Goal: Information Seeking & Learning: Learn about a topic

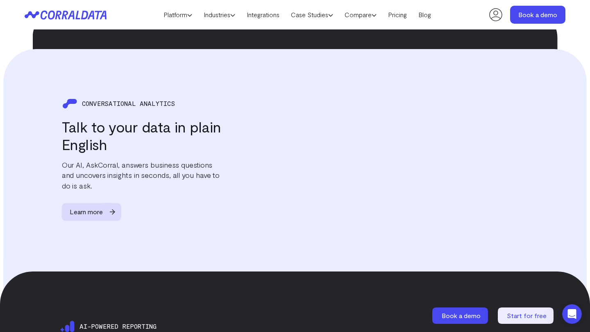
scroll to position [980, 0]
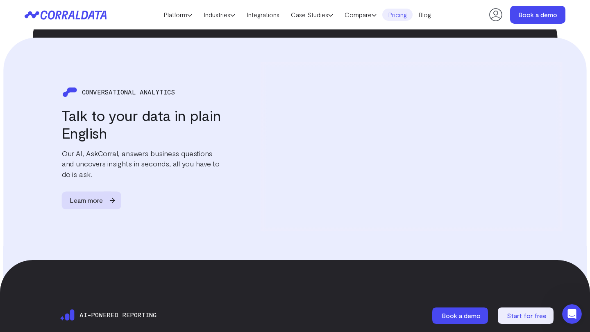
click at [401, 18] on link "Pricing" at bounding box center [397, 15] width 30 height 12
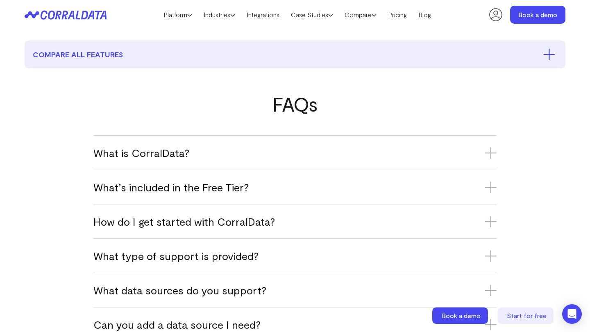
scroll to position [426, 0]
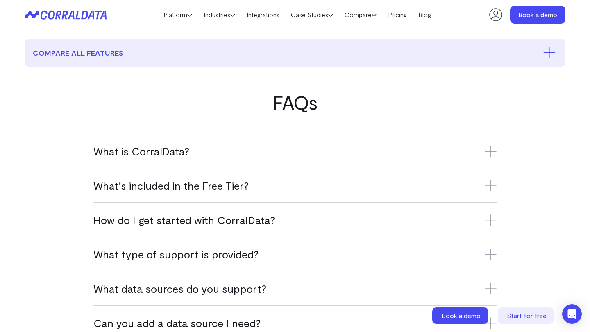
click at [199, 151] on h3 "What is CorralData?" at bounding box center [294, 152] width 403 height 14
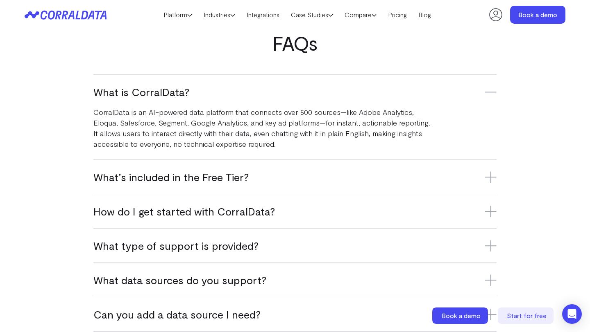
scroll to position [514, 0]
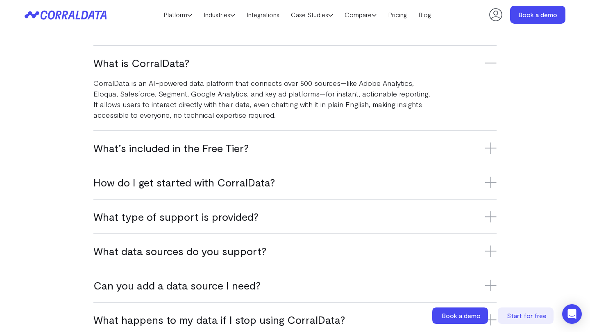
click at [199, 151] on h3 "What’s included in the Free Tier?" at bounding box center [294, 148] width 403 height 14
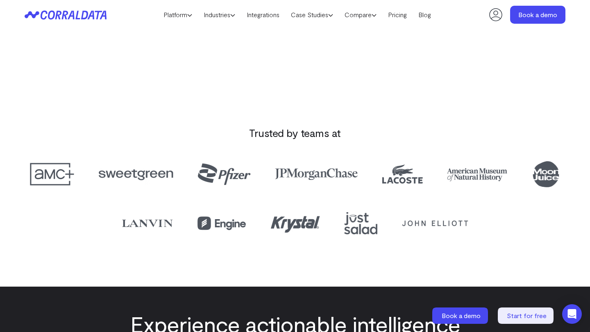
scroll to position [795, 0]
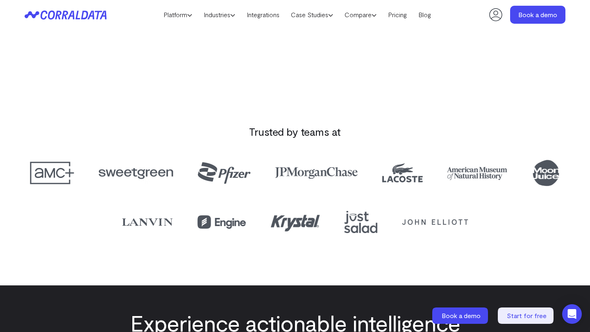
click at [99, 15] on icon at bounding box center [66, 14] width 82 height 9
